Goal: Use online tool/utility: Utilize a website feature to perform a specific function

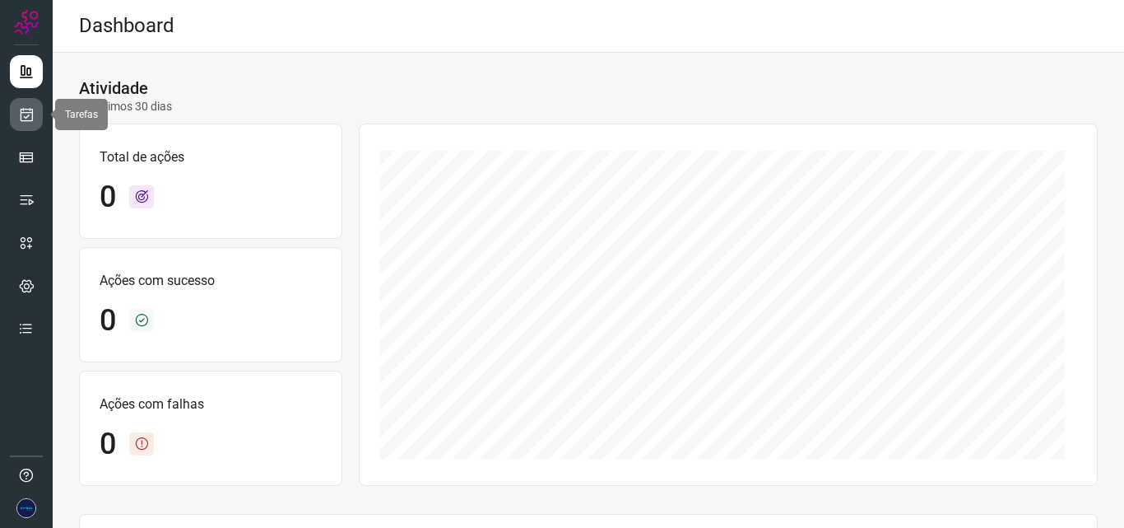
click at [26, 113] on icon at bounding box center [26, 114] width 17 height 16
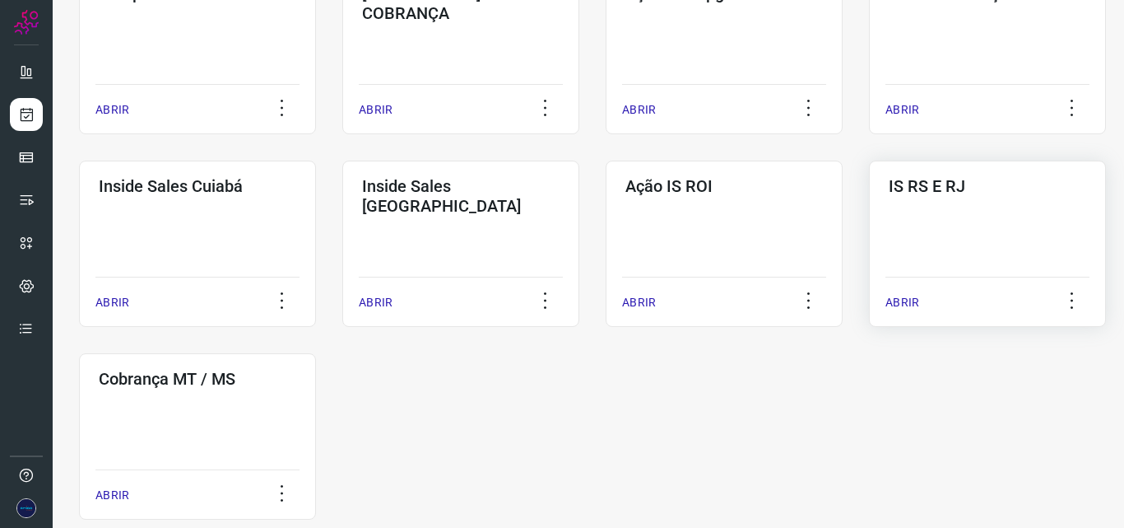
click at [316, 353] on div "IS RS E RJ ABRIR" at bounding box center [197, 436] width 237 height 166
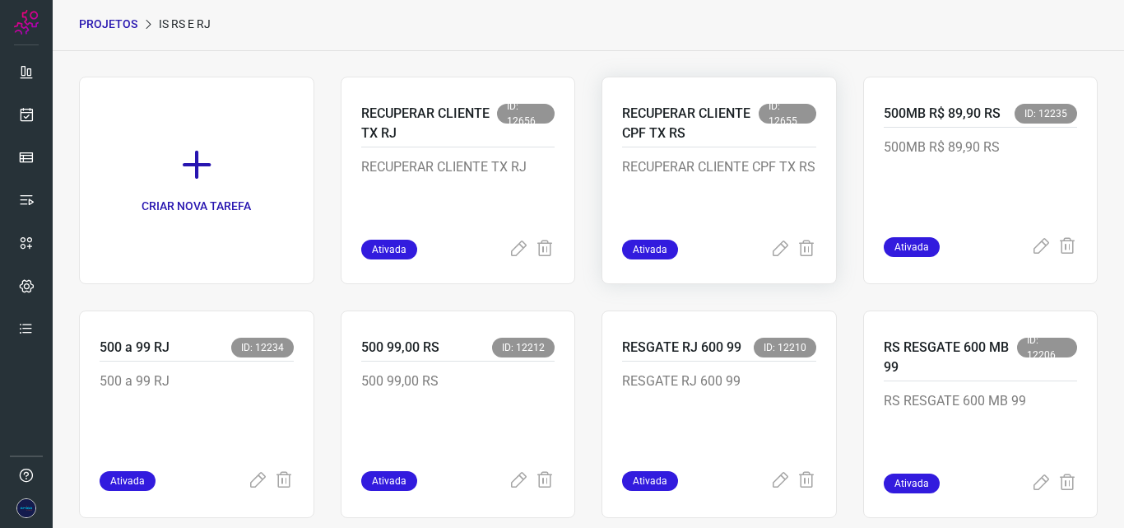
scroll to position [82, 0]
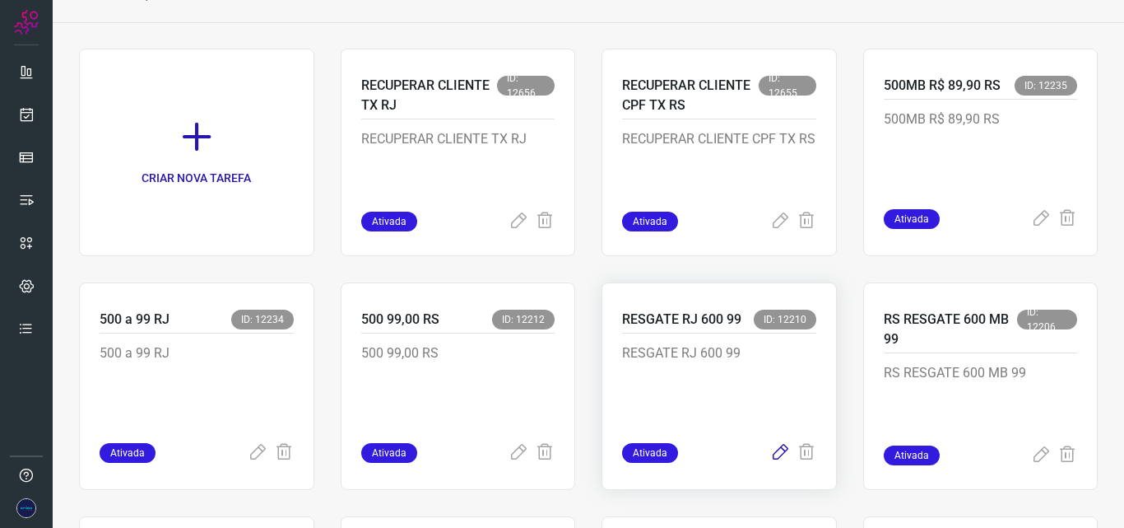
click at [770, 454] on icon at bounding box center [780, 453] width 20 height 20
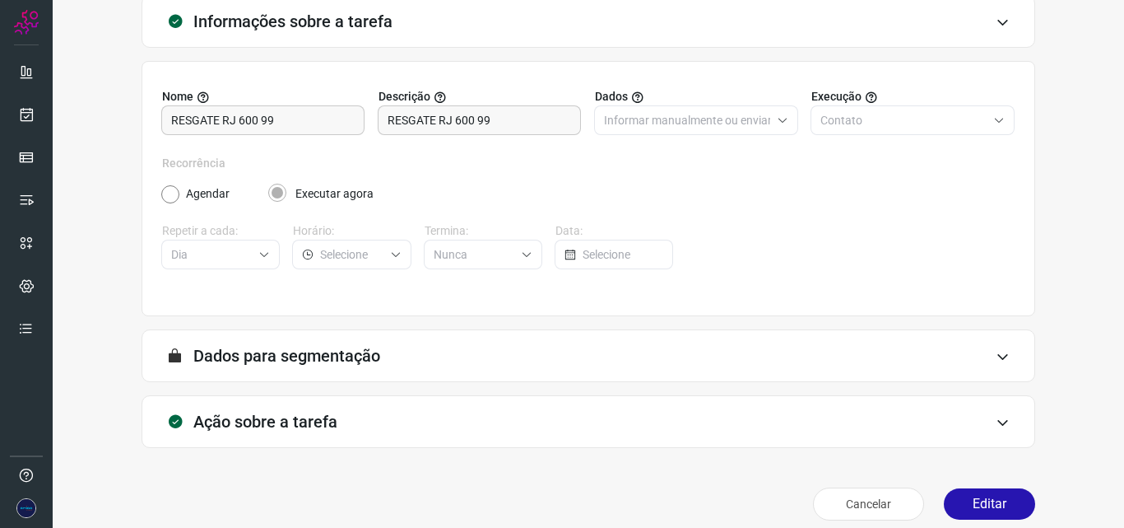
scroll to position [115, 0]
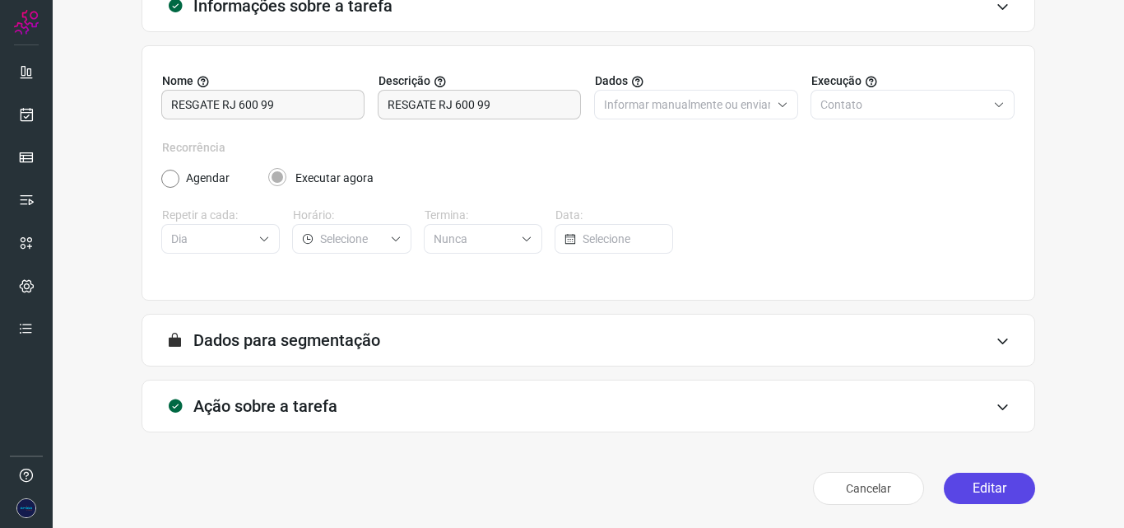
click at [975, 491] on button "Editar" at bounding box center [989, 487] width 91 height 31
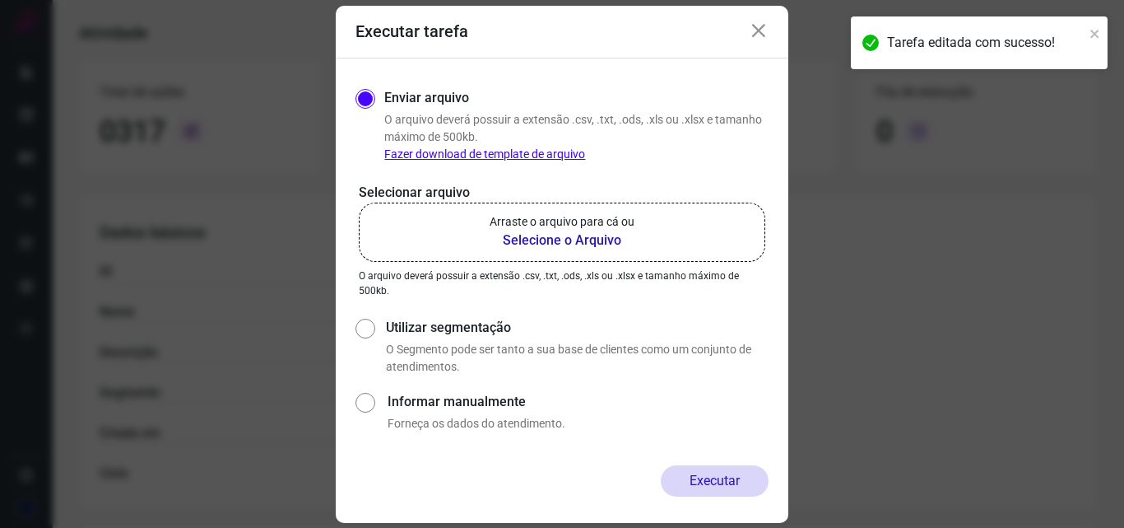
click at [589, 243] on b "Selecione o Arquivo" at bounding box center [562, 240] width 145 height 20
click at [0, 0] on input "Arraste o arquivo para cá ou Selecione o Arquivo" at bounding box center [0, 0] width 0 height 0
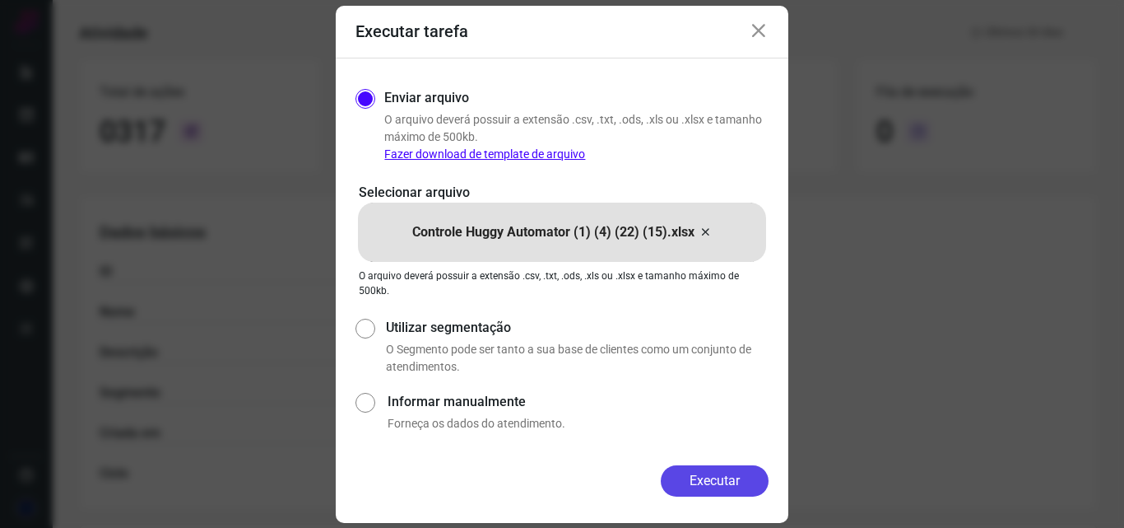
click at [708, 485] on button "Executar" at bounding box center [715, 480] width 108 height 31
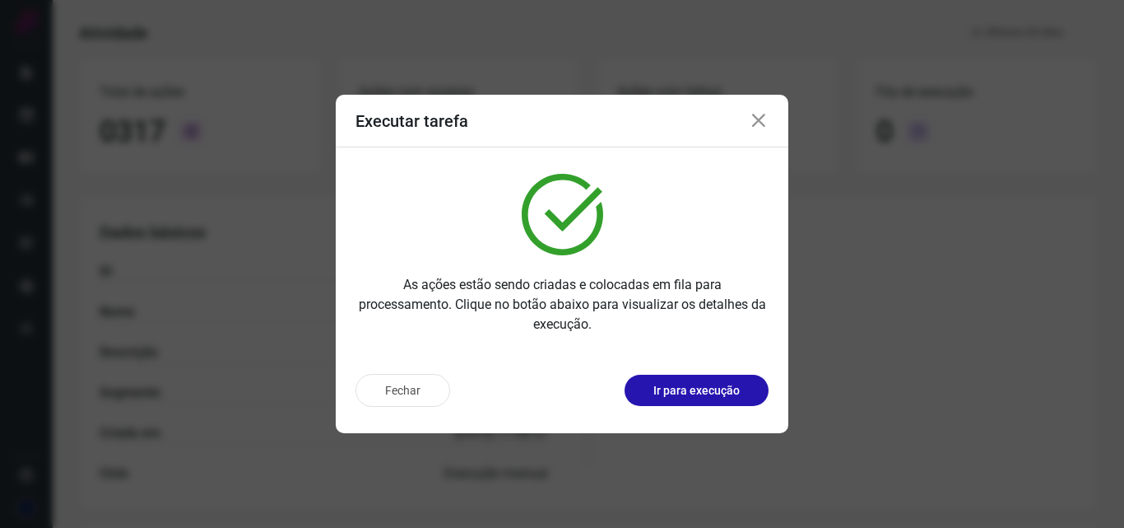
click at [757, 120] on icon at bounding box center [759, 121] width 20 height 20
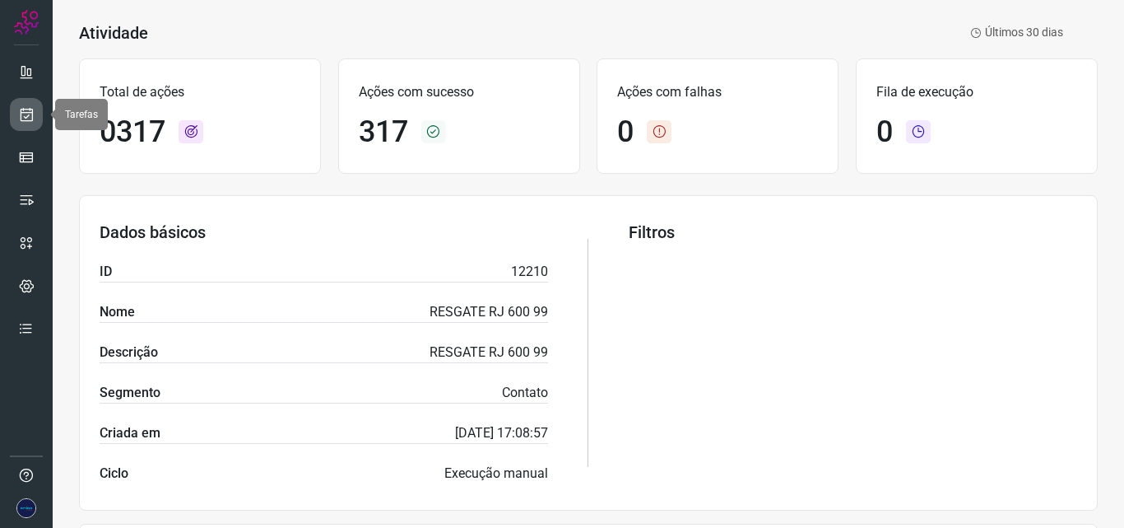
click at [26, 116] on icon at bounding box center [26, 114] width 17 height 16
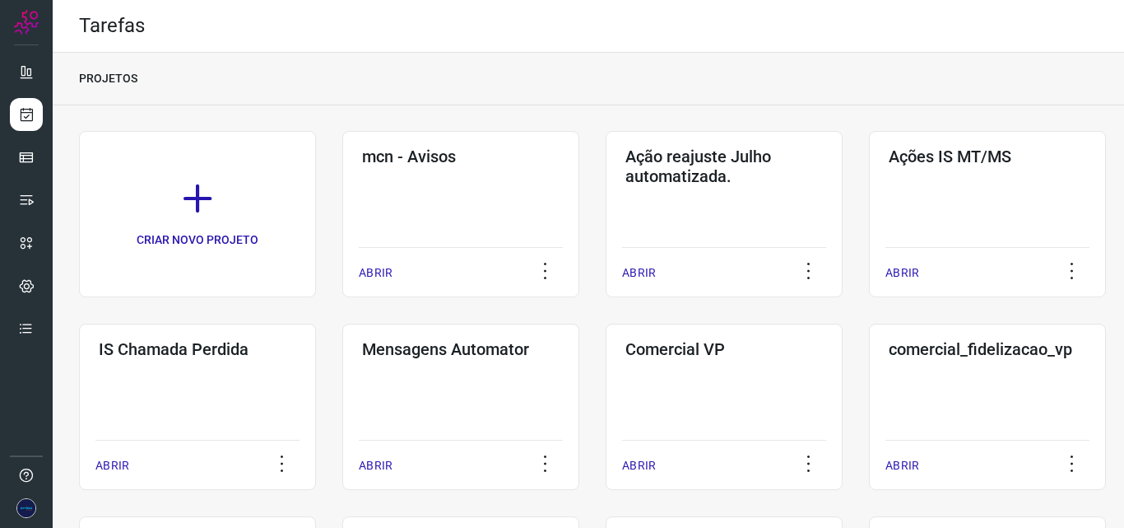
click at [523, 91] on div "PROJETOS" at bounding box center [589, 79] width 1072 height 53
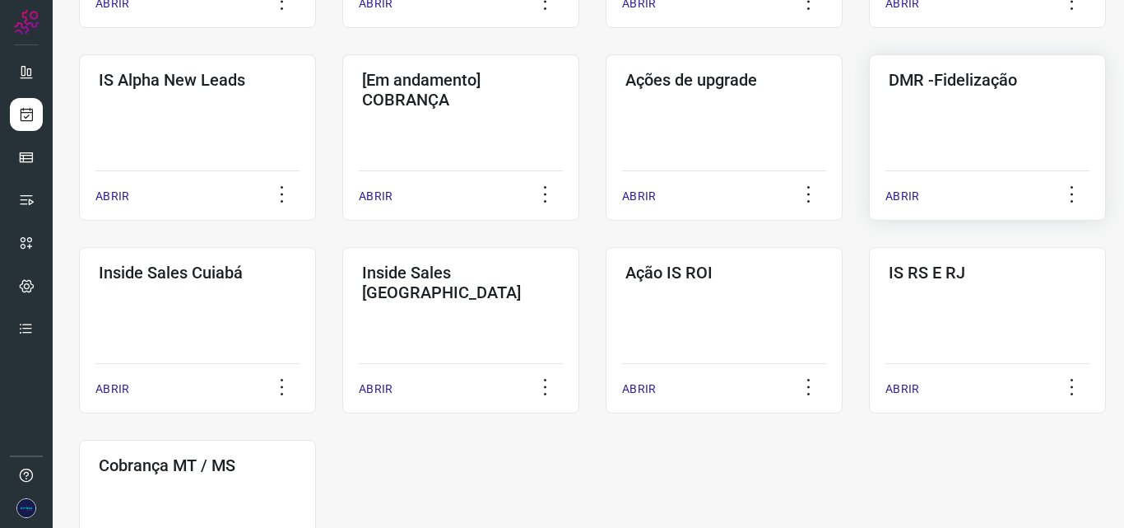
scroll to position [741, 0]
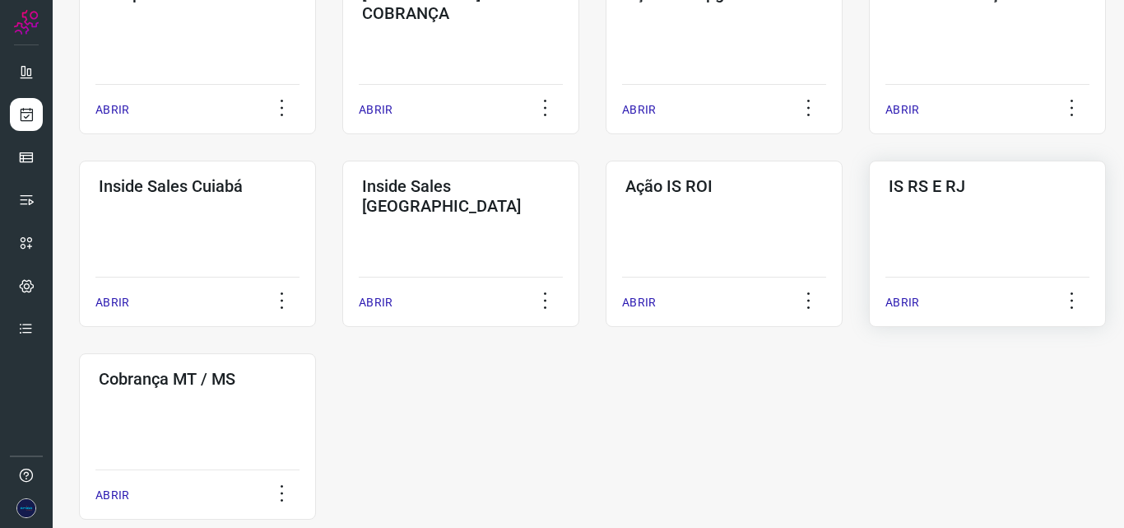
click at [316, 353] on div "IS RS E RJ ABRIR" at bounding box center [197, 436] width 237 height 166
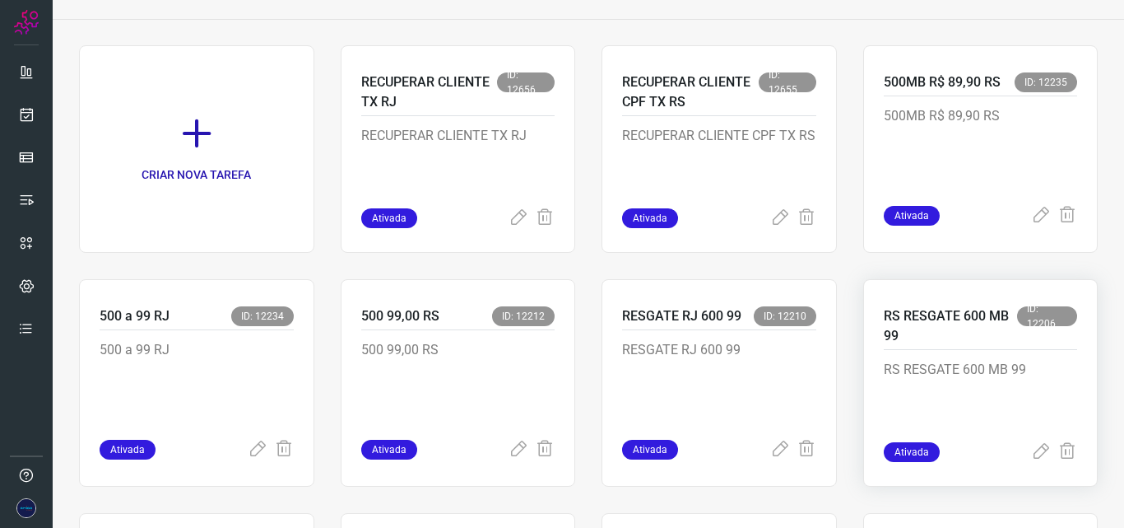
scroll to position [168, 0]
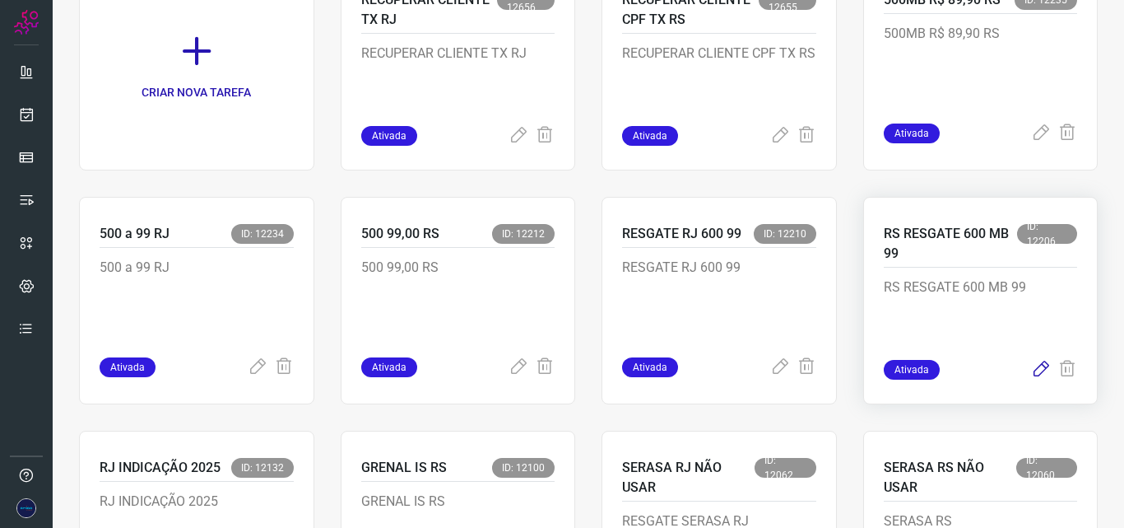
click at [1031, 368] on icon at bounding box center [1041, 370] width 20 height 20
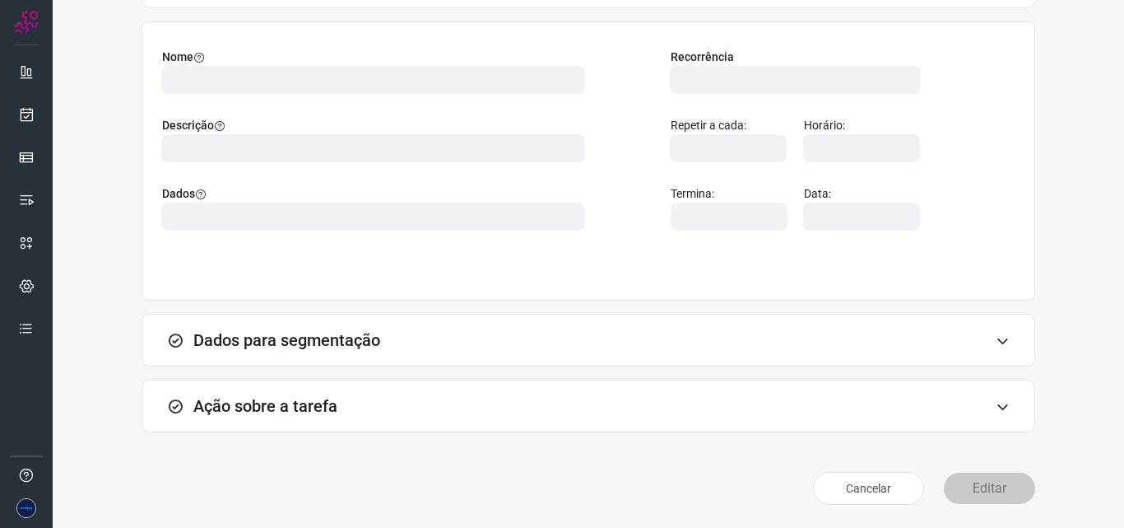
scroll to position [115, 0]
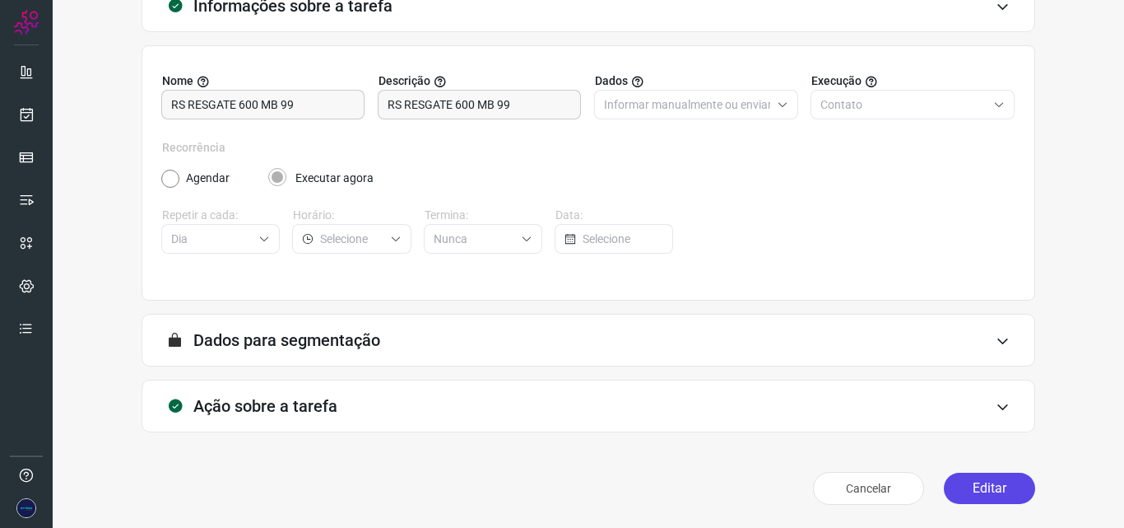
click at [975, 486] on button "Editar" at bounding box center [989, 487] width 91 height 31
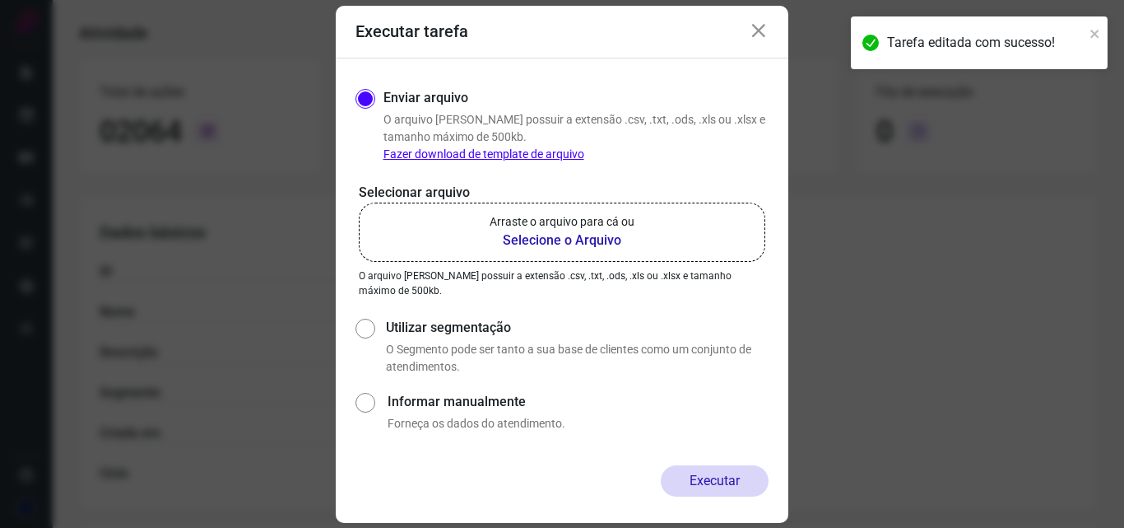
click at [570, 240] on b "Selecione o Arquivo" at bounding box center [562, 240] width 145 height 20
click at [0, 0] on input "Arraste o arquivo para cá ou Selecione o Arquivo" at bounding box center [0, 0] width 0 height 0
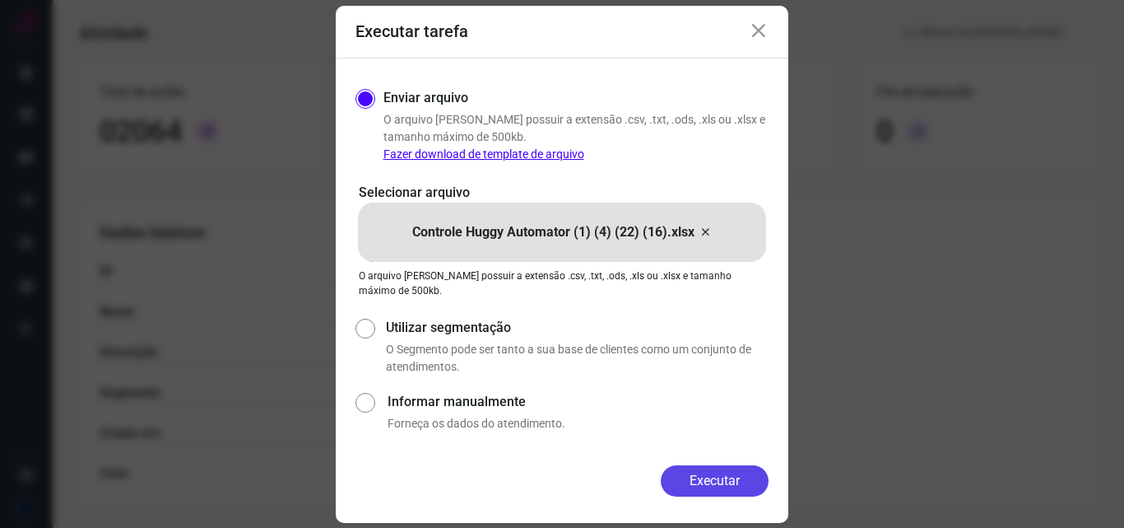
click at [700, 474] on button "Executar" at bounding box center [715, 480] width 108 height 31
